Goal: Find specific page/section: Find specific page/section

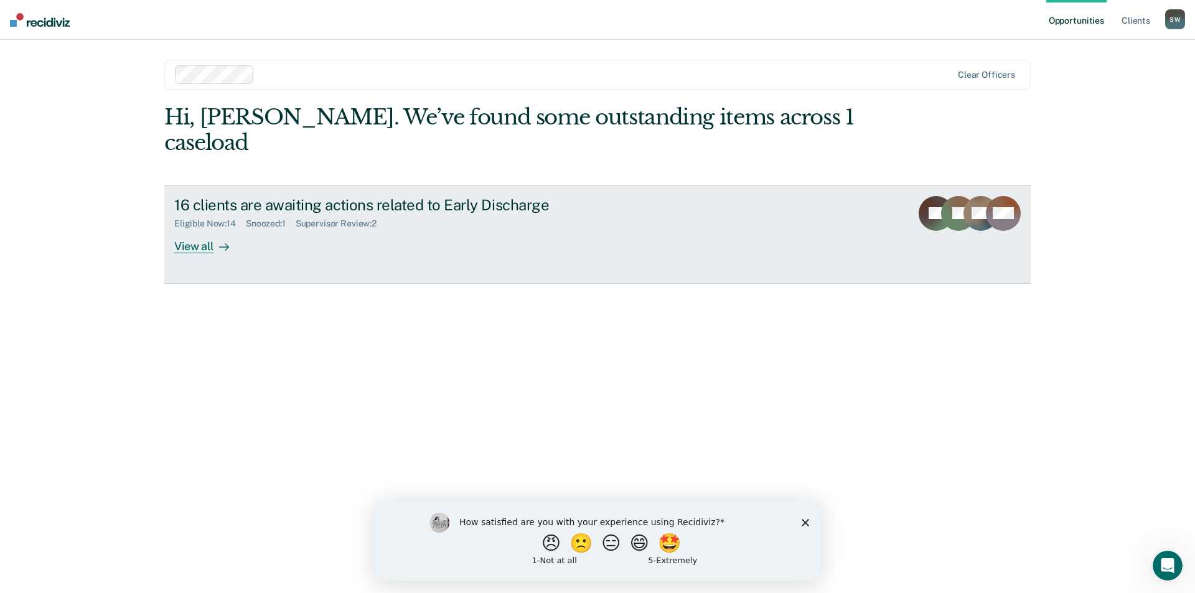
click at [190, 229] on div "View all" at bounding box center [209, 241] width 70 height 24
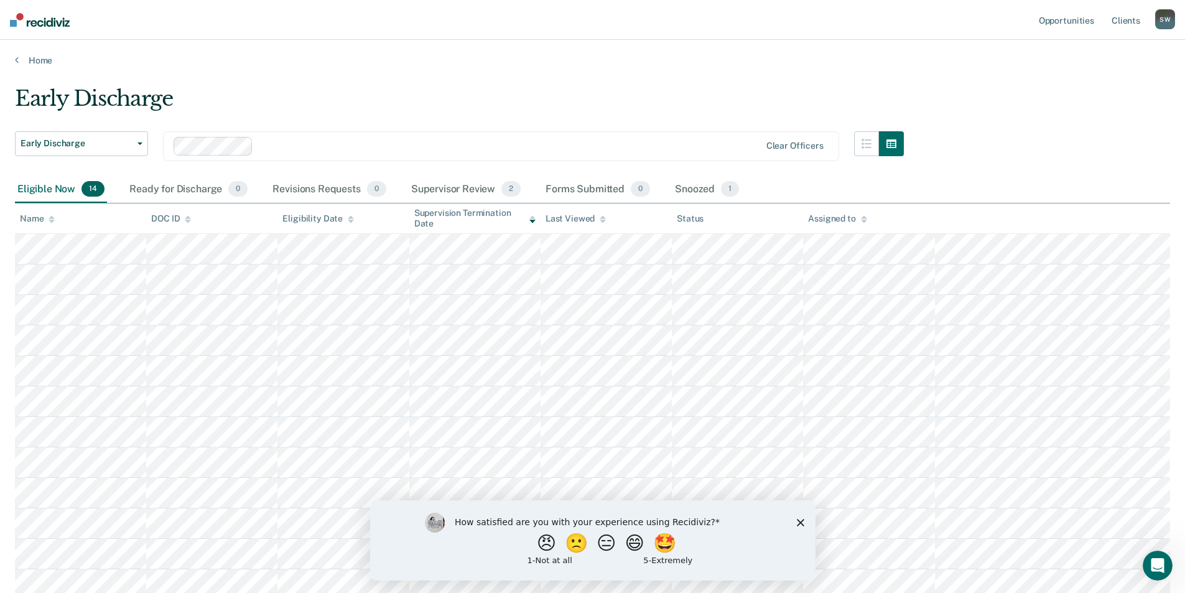
scroll to position [62, 0]
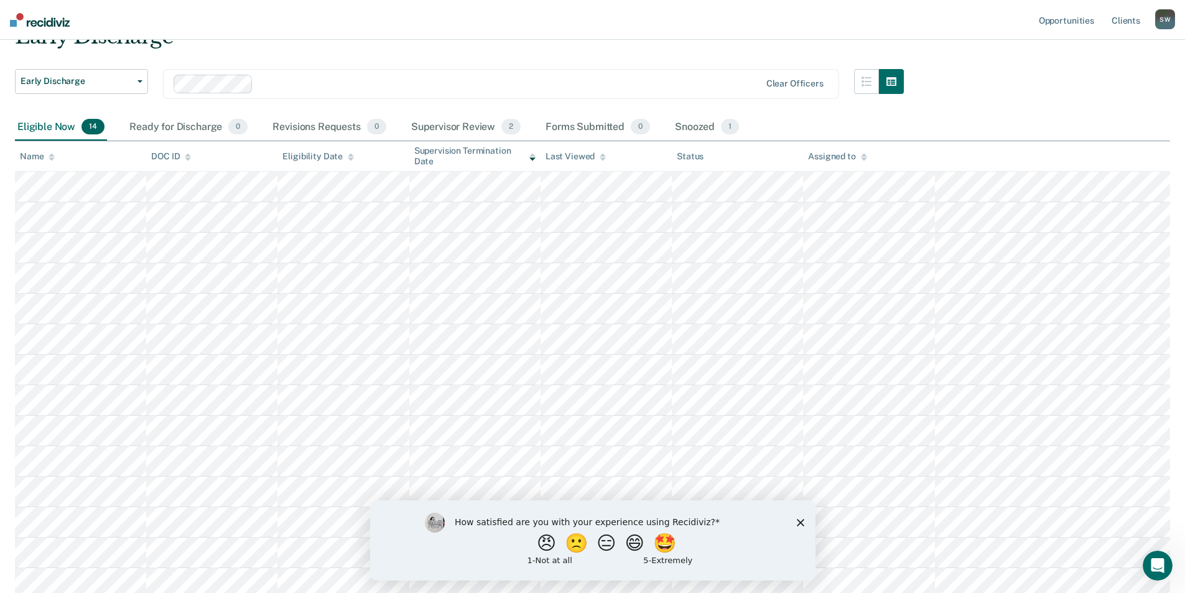
click at [451, 124] on div "Supervisor Review 2" at bounding box center [466, 127] width 115 height 27
